Goal: Task Accomplishment & Management: Manage account settings

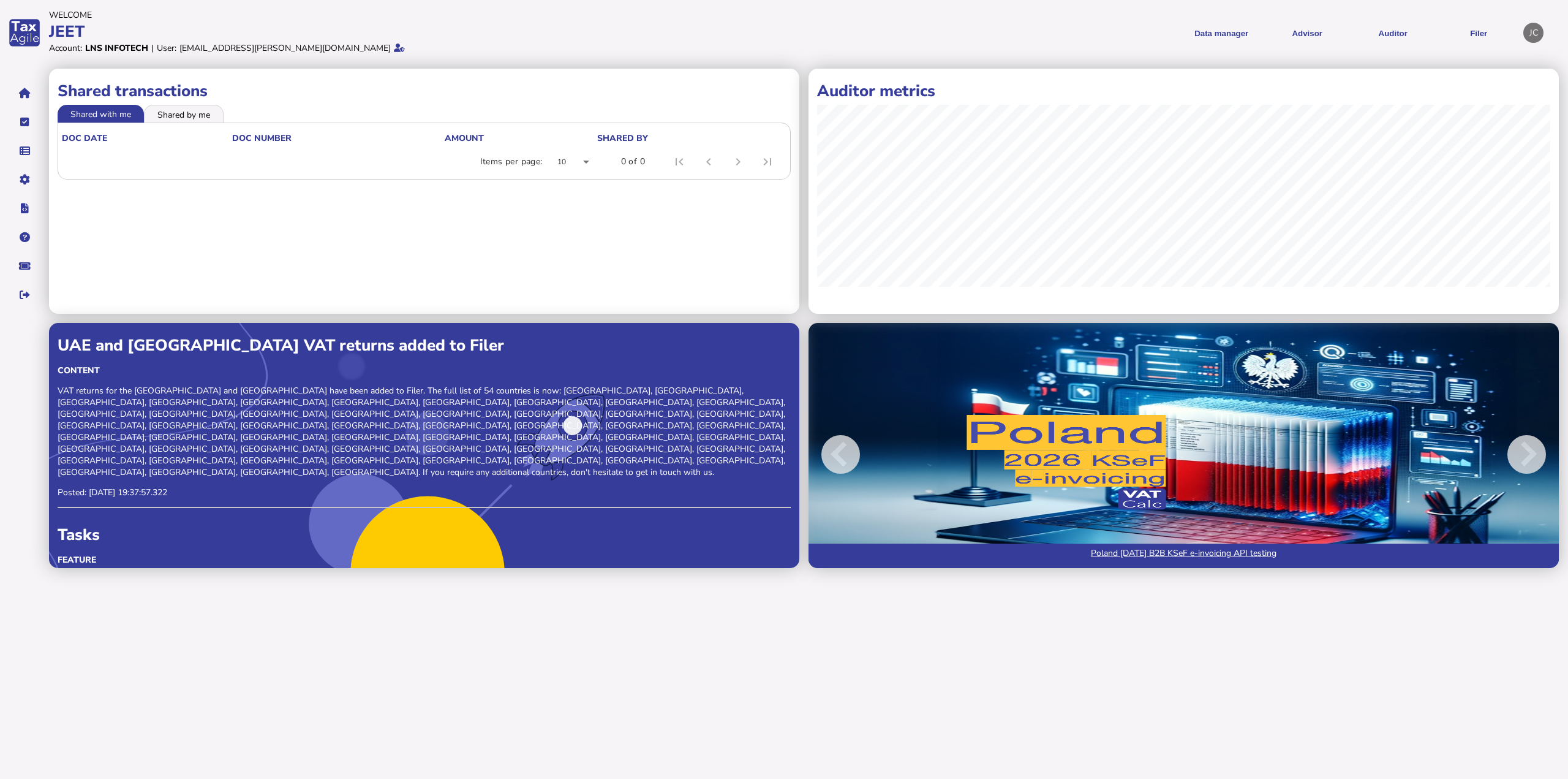
click at [172, 109] on li "Shared by me" at bounding box center [183, 113] width 79 height 17
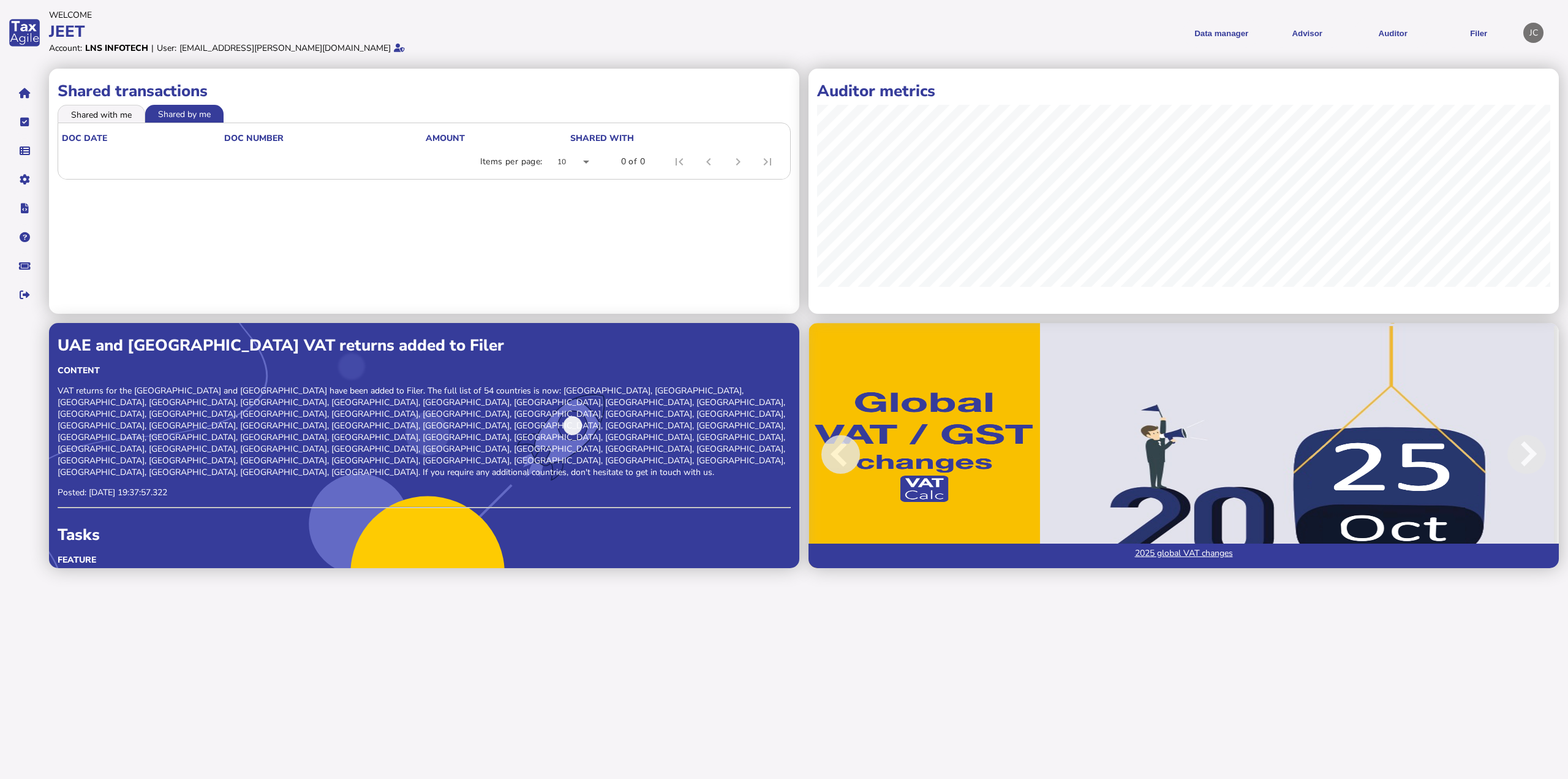
click at [88, 115] on li "Shared with me" at bounding box center [101, 113] width 88 height 17
click at [87, 167] on link "Transaction list" at bounding box center [84, 168] width 94 height 19
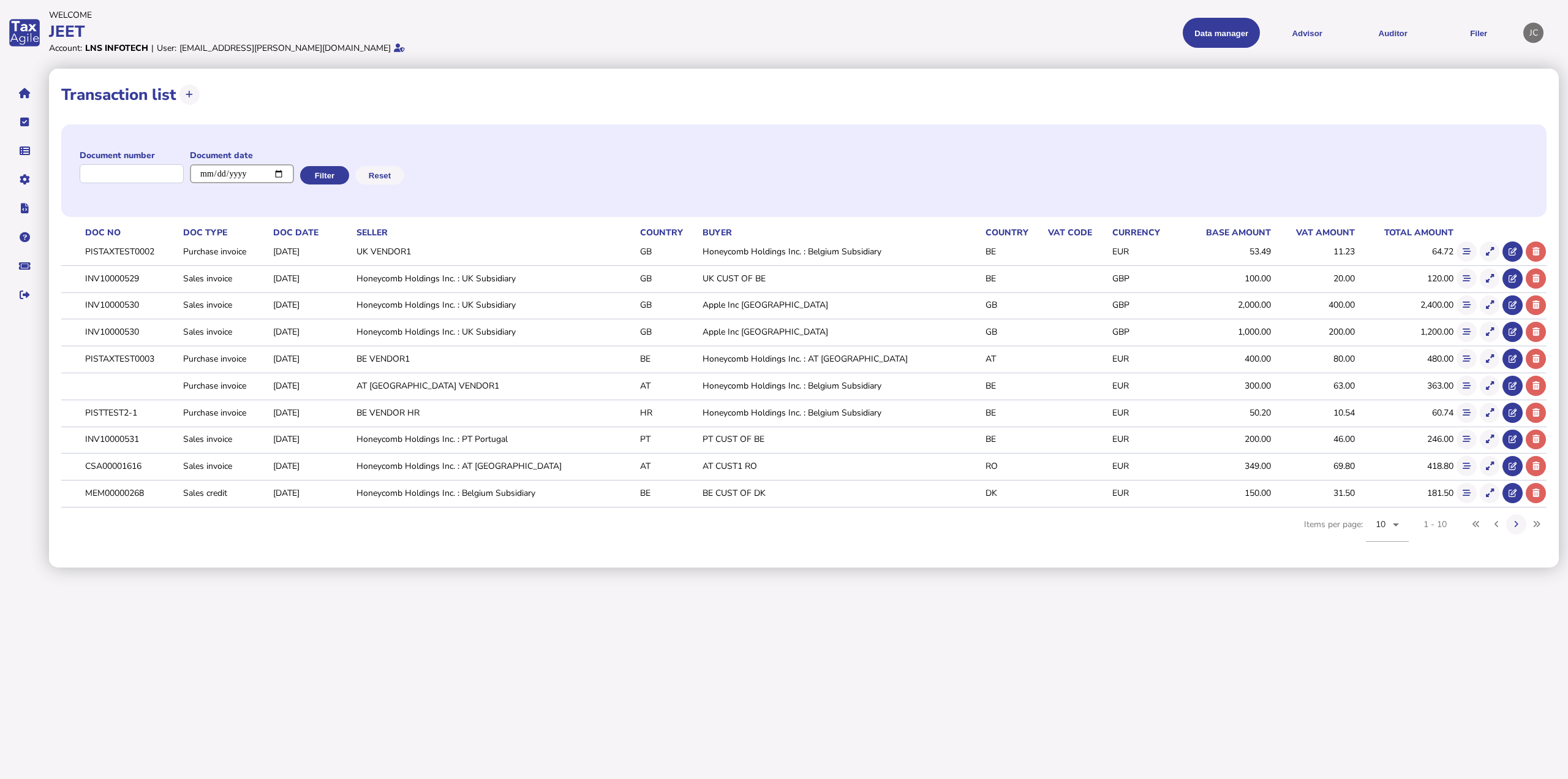
click at [290, 173] on input "date" at bounding box center [241, 173] width 104 height 19
type input "**********"
click at [330, 177] on button "Filter" at bounding box center [325, 175] width 49 height 18
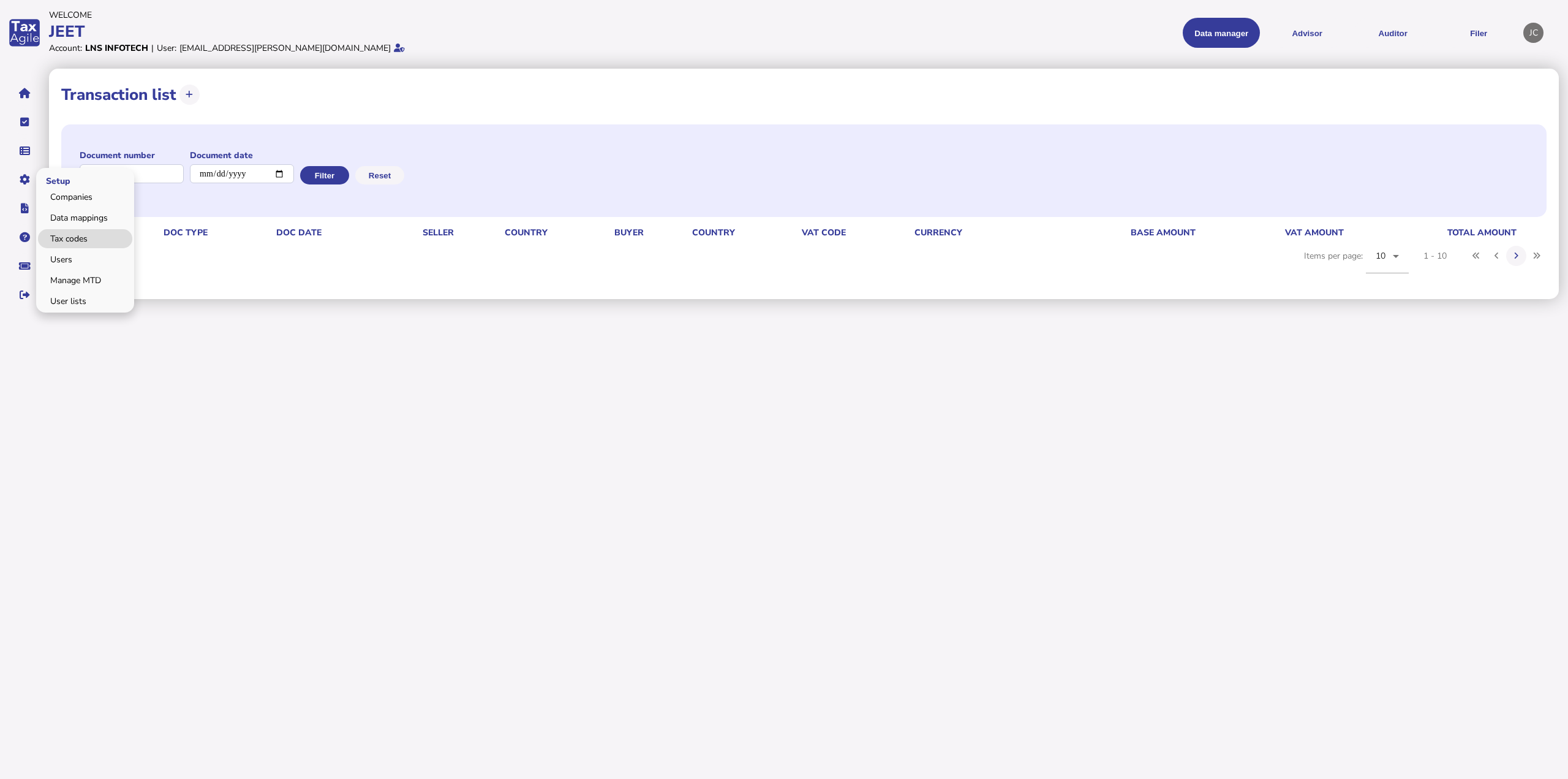
click at [81, 237] on link "Tax codes" at bounding box center [84, 238] width 94 height 19
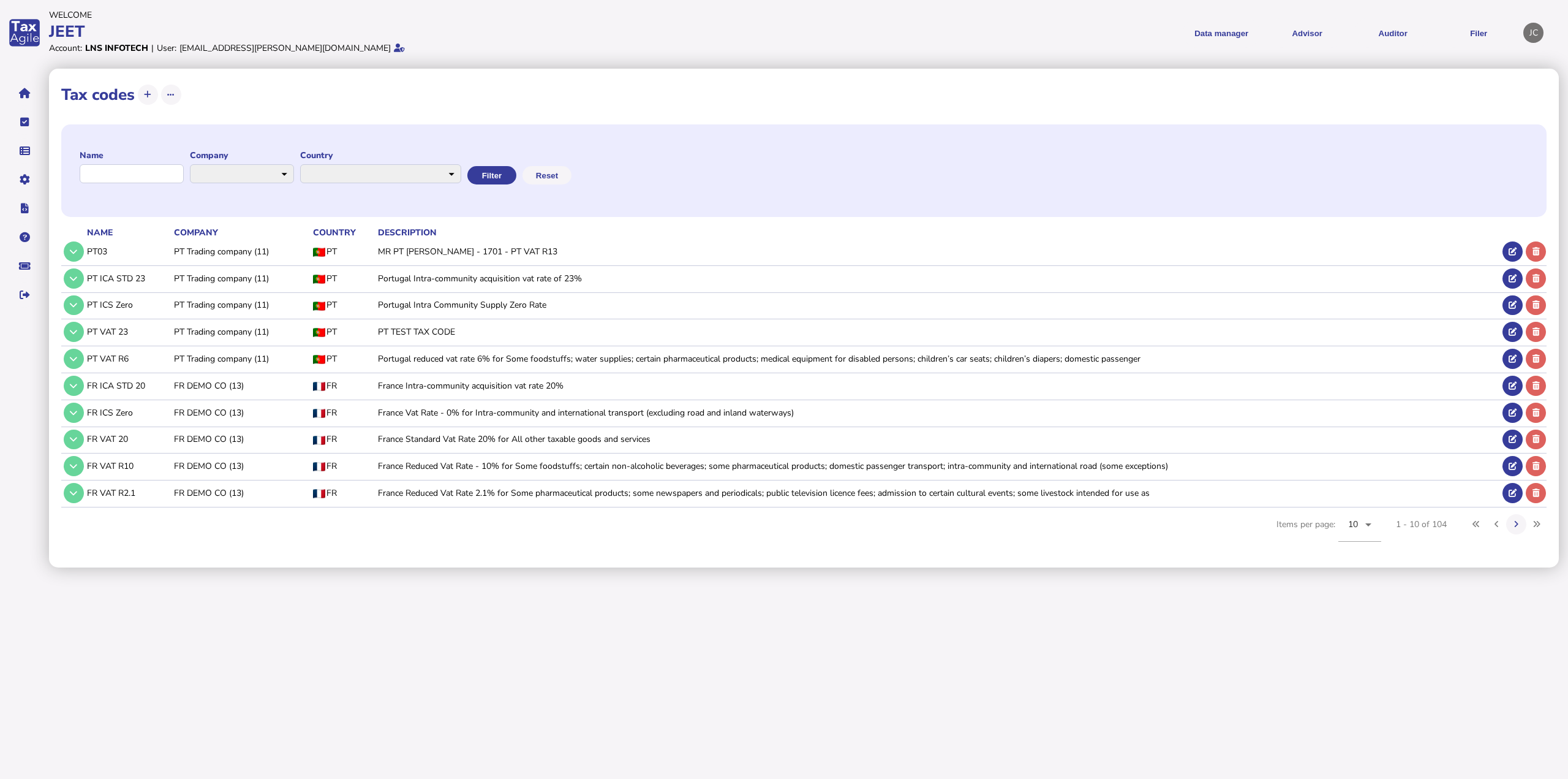
click at [1534, 29] on div "JC" at bounding box center [1533, 33] width 20 height 20
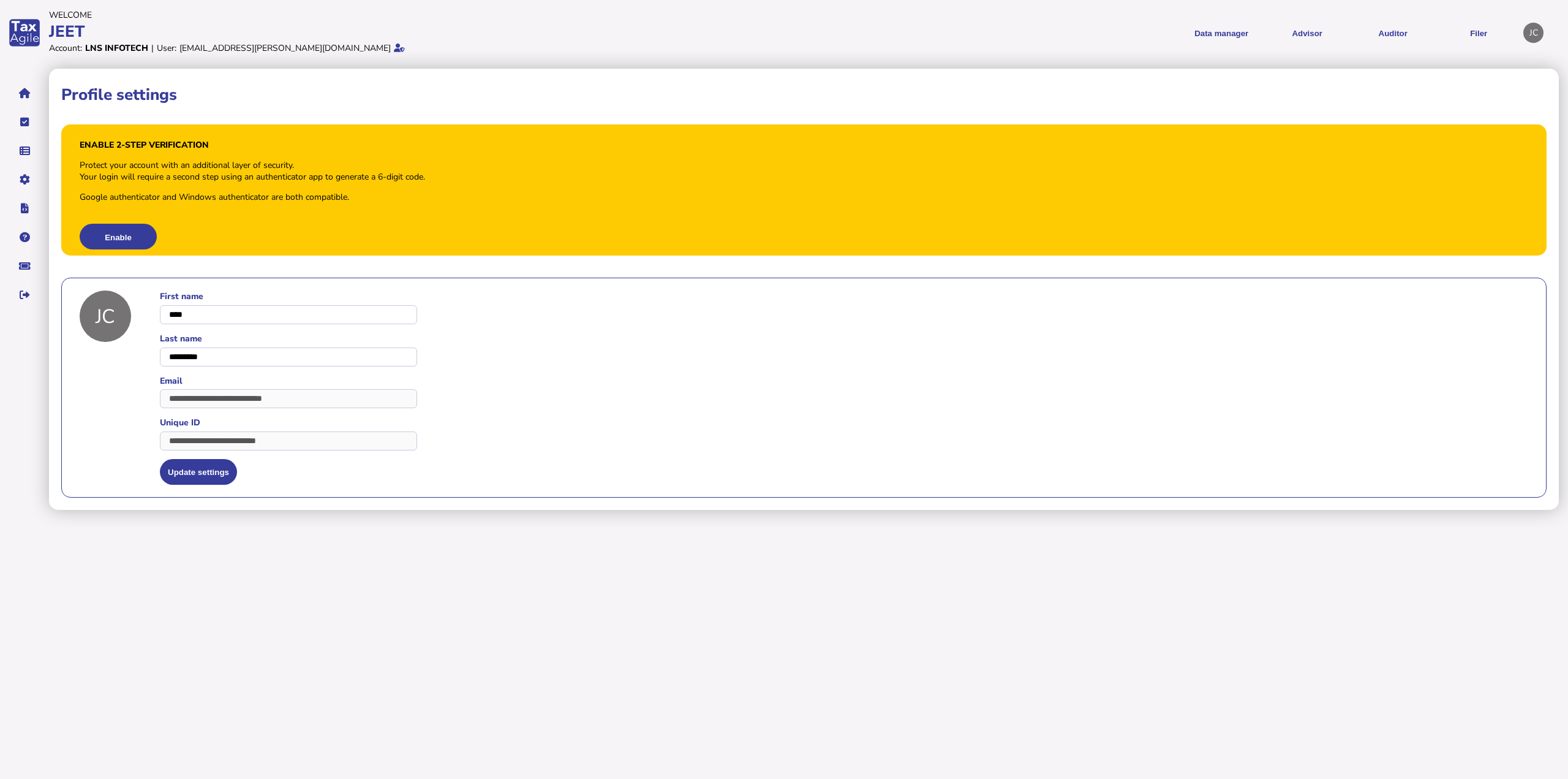
click at [1531, 29] on div "JC" at bounding box center [1533, 33] width 20 height 20
click at [27, 38] on div "app logo" at bounding box center [25, 33] width 49 height 65
click at [26, 295] on icon "navigate application pages" at bounding box center [25, 295] width 11 height 1
